Goal: Information Seeking & Learning: Learn about a topic

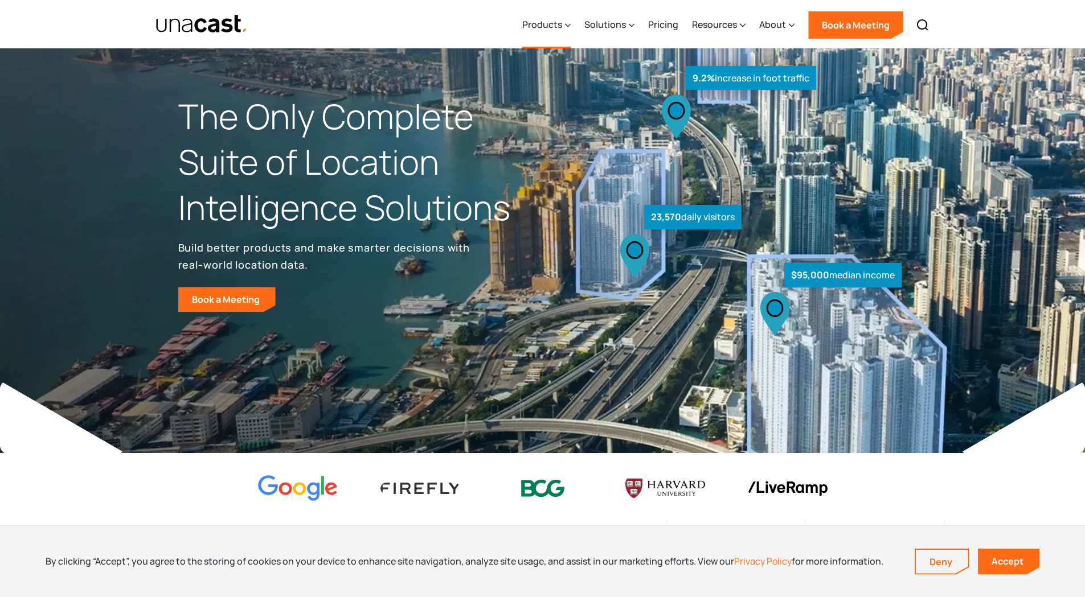
click at [551, 24] on div "Products" at bounding box center [542, 25] width 40 height 14
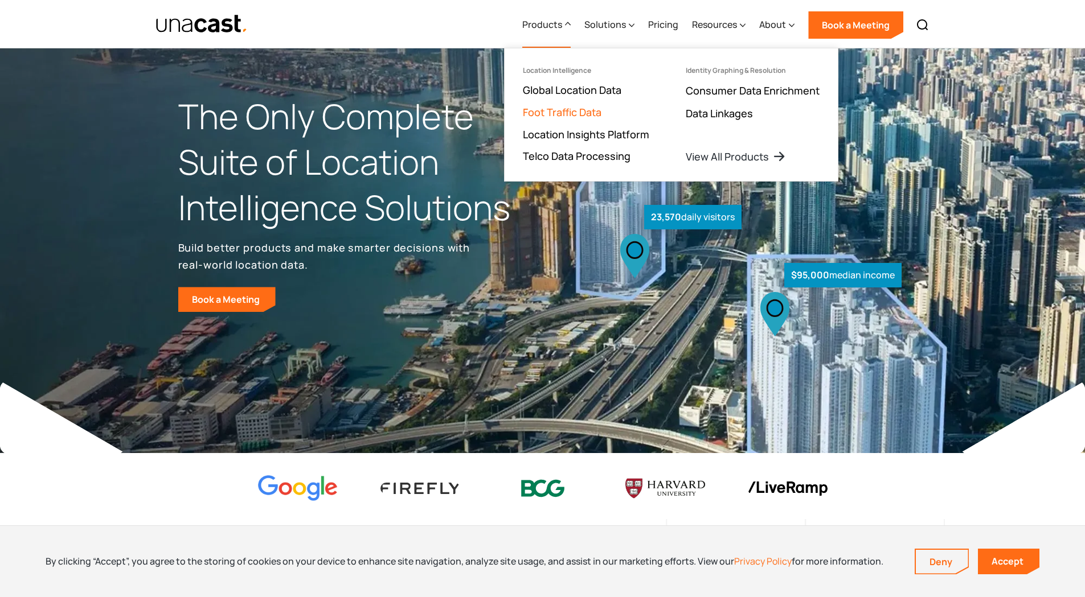
click at [552, 113] on link "Foot Traffic Data" at bounding box center [562, 112] width 79 height 14
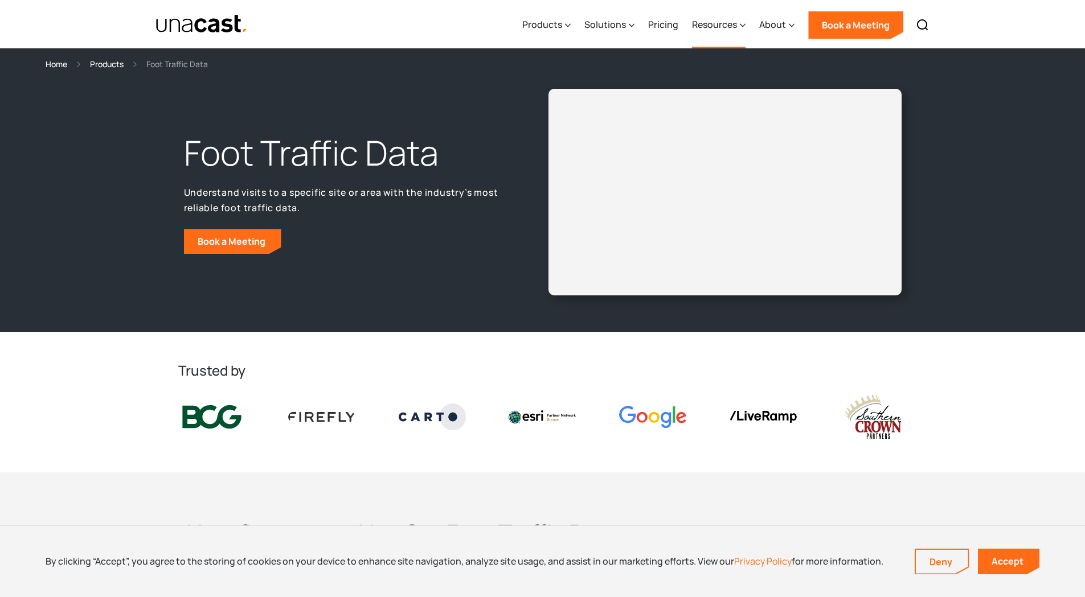
click at [715, 25] on div "Resources" at bounding box center [714, 25] width 45 height 14
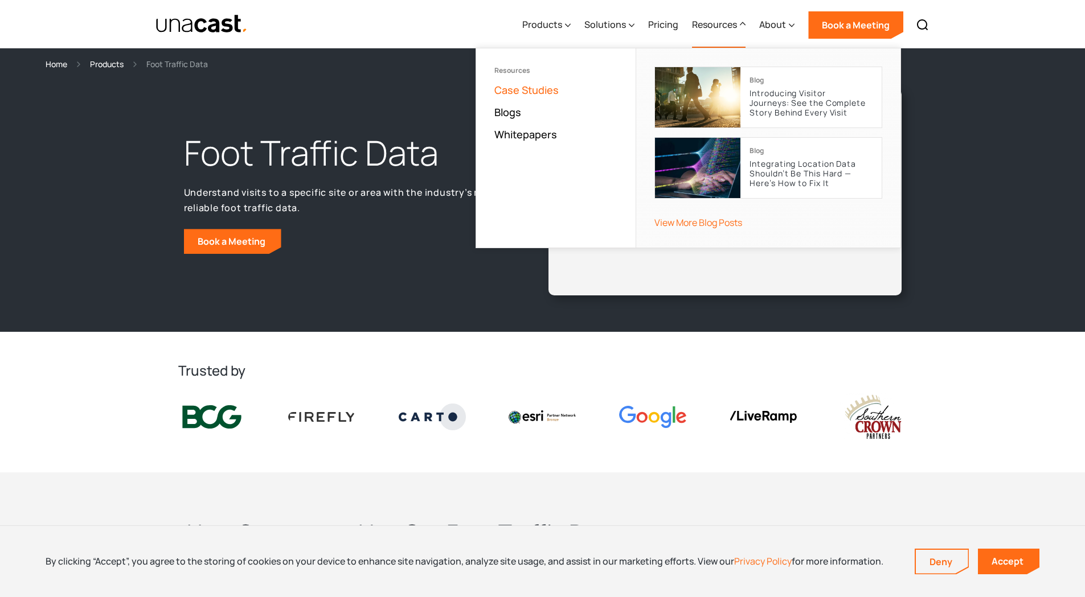
click at [543, 91] on link "Case Studies" at bounding box center [526, 90] width 64 height 14
